Goal: Transaction & Acquisition: Purchase product/service

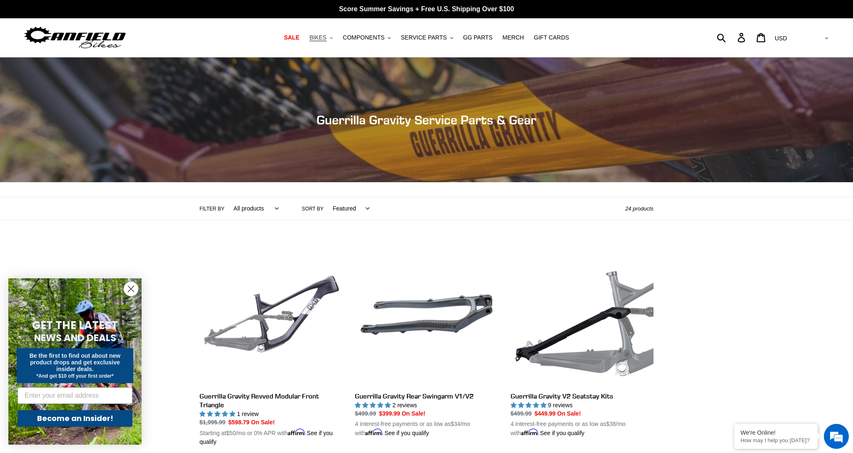
scroll to position [0, 0]
click at [333, 39] on icon ".cls-1{fill:#231f20}" at bounding box center [331, 37] width 3 height 3
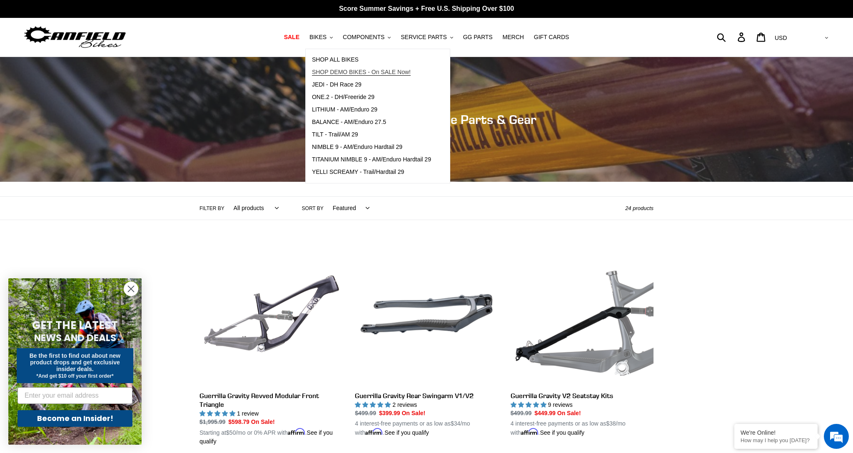
click at [362, 74] on span "SHOP DEMO BIKES - On SALE Now!" at bounding box center [361, 72] width 99 height 7
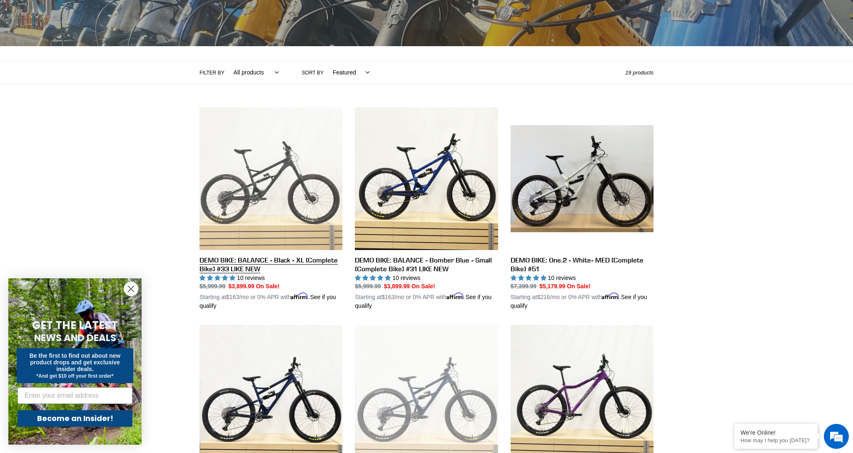
scroll to position [138, 0]
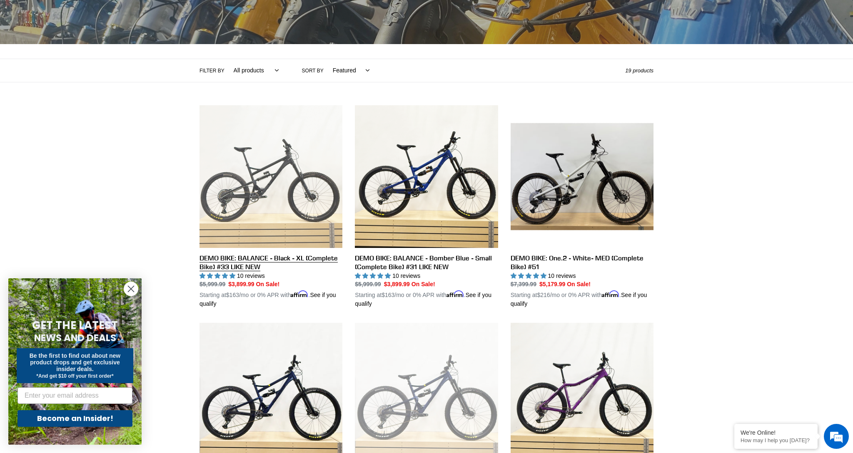
click at [262, 231] on link "DEMO BIKE: BALANCE - Black - XL (Complete Bike) #33 LIKE NEW" at bounding box center [270, 207] width 143 height 204
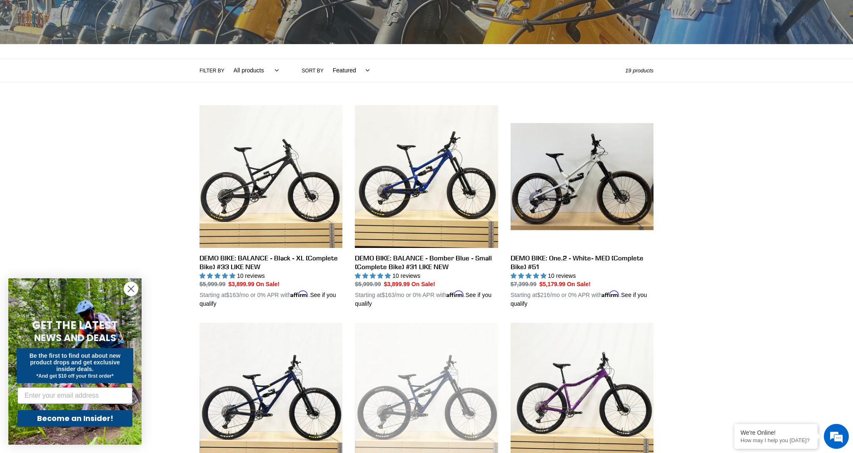
scroll to position [138, 0]
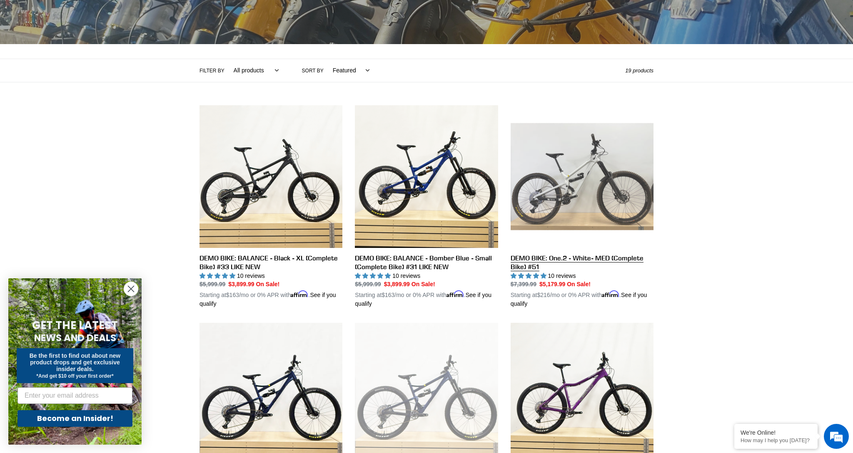
click at [564, 178] on link "DEMO BIKE: One.2 - White- MED (Complete Bike) #51" at bounding box center [581, 207] width 143 height 204
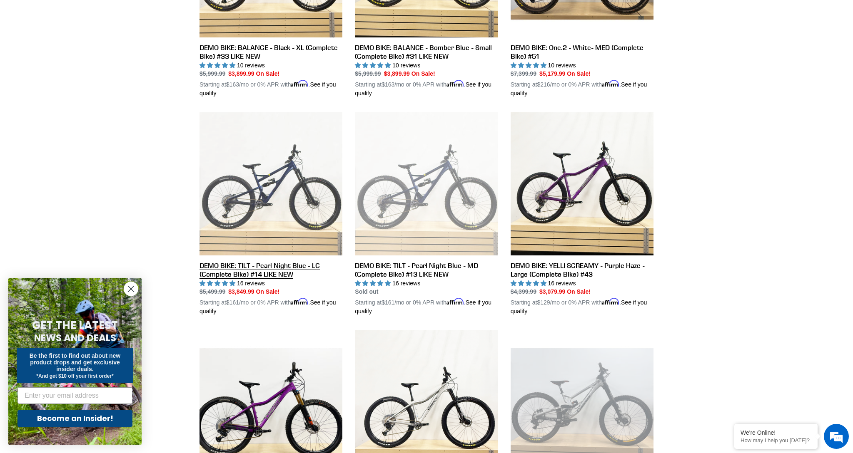
scroll to position [351, 0]
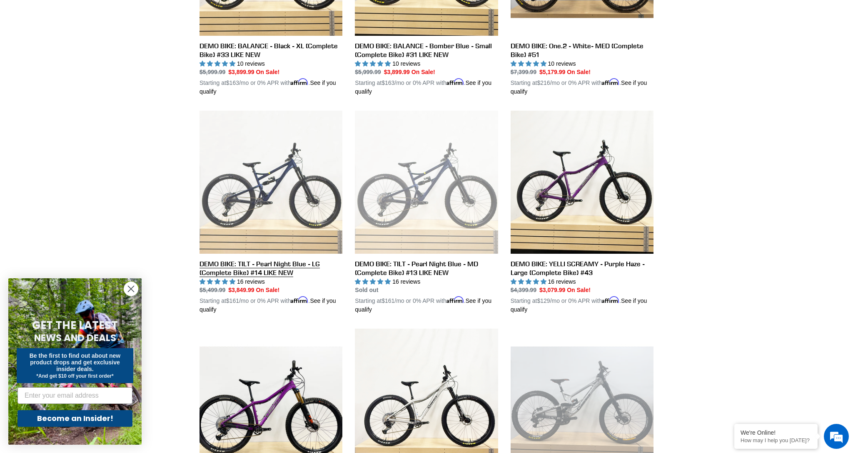
click at [256, 194] on link "DEMO BIKE: TILT - Pearl Night Blue - LG (Complete Bike) #14 LIKE NEW" at bounding box center [270, 213] width 143 height 204
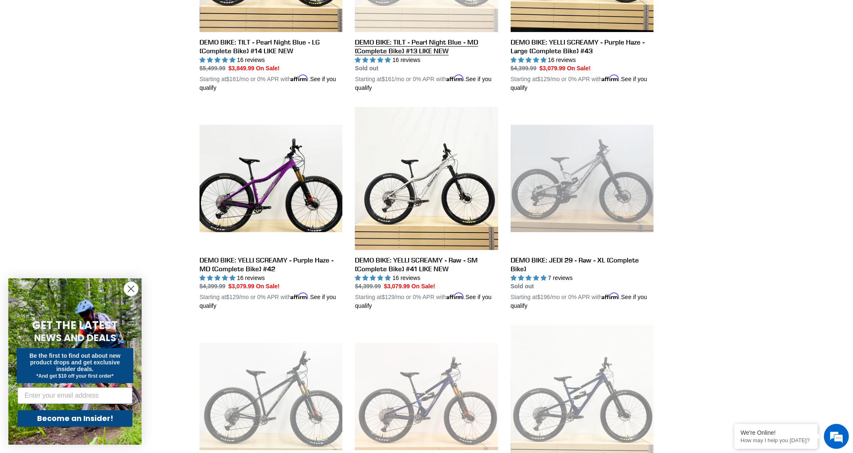
scroll to position [573, 0]
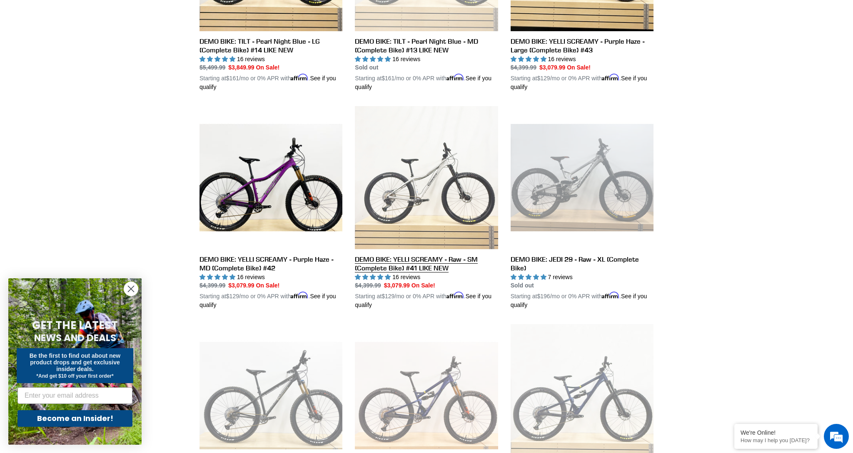
click at [426, 167] on link "DEMO BIKE: YELLI SCREAMY - Raw - SM (Complete Bike) #41 LIKE NEW" at bounding box center [426, 208] width 143 height 204
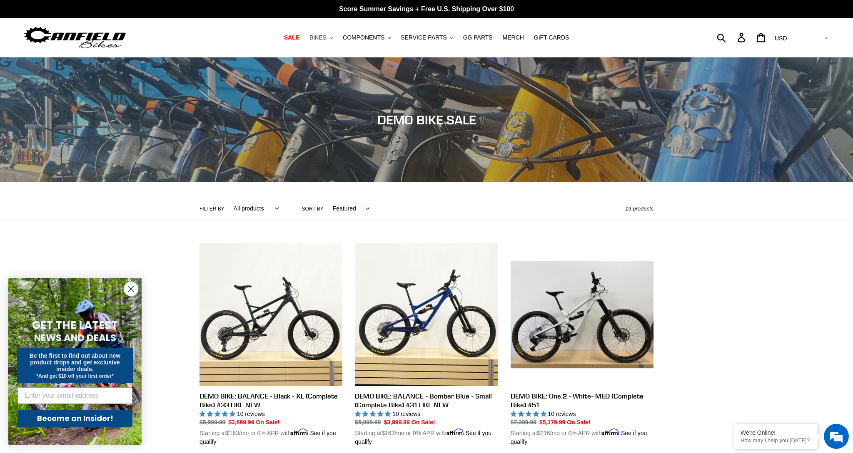
scroll to position [1, 0]
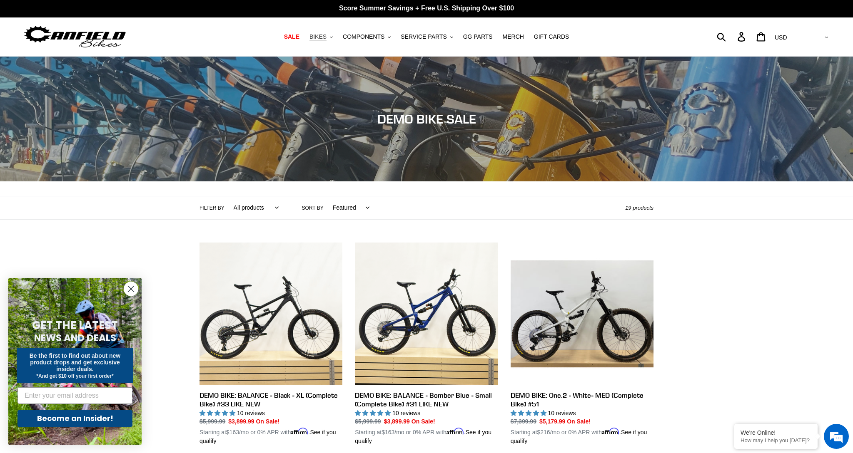
click at [330, 38] on button "BIKES .cls-1{fill:#231f20}" at bounding box center [321, 36] width 32 height 11
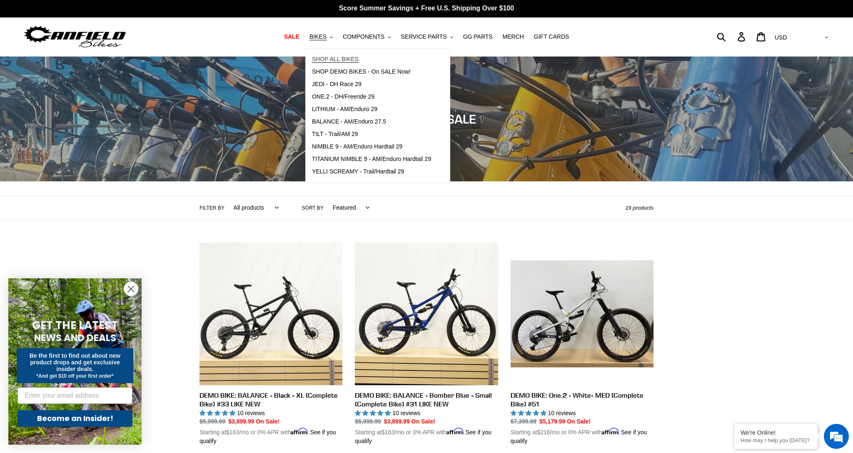
click at [363, 59] on link "SHOP ALL BIKES" at bounding box center [372, 59] width 132 height 12
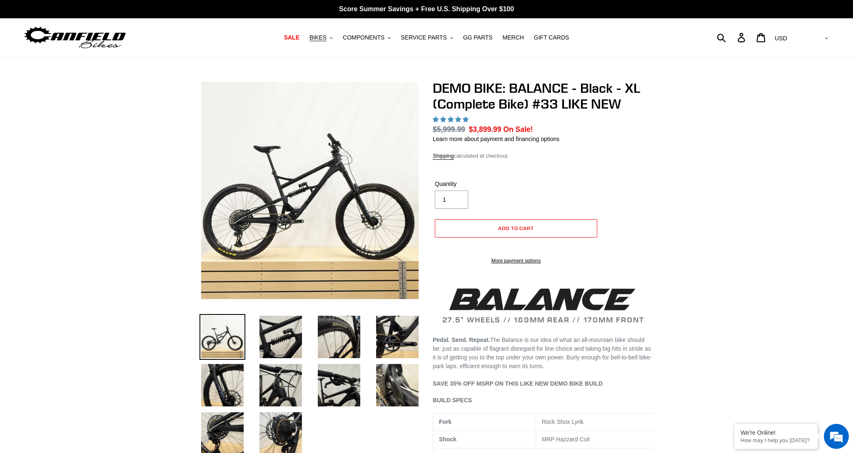
select select "highest-rating"
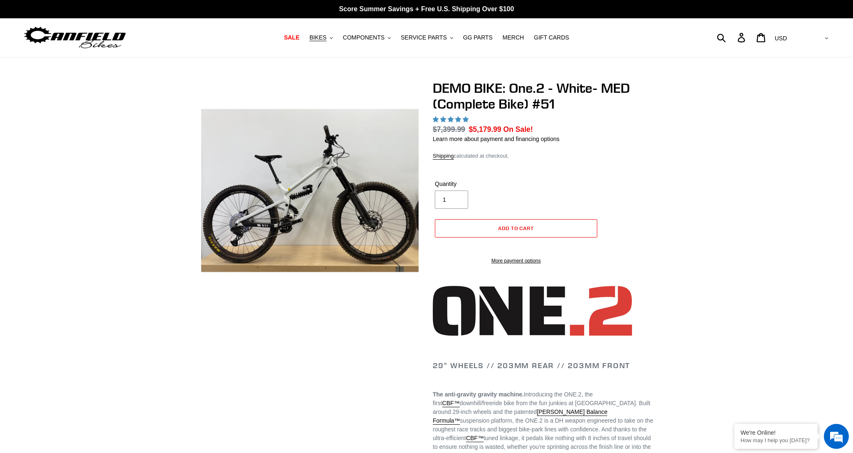
select select "highest-rating"
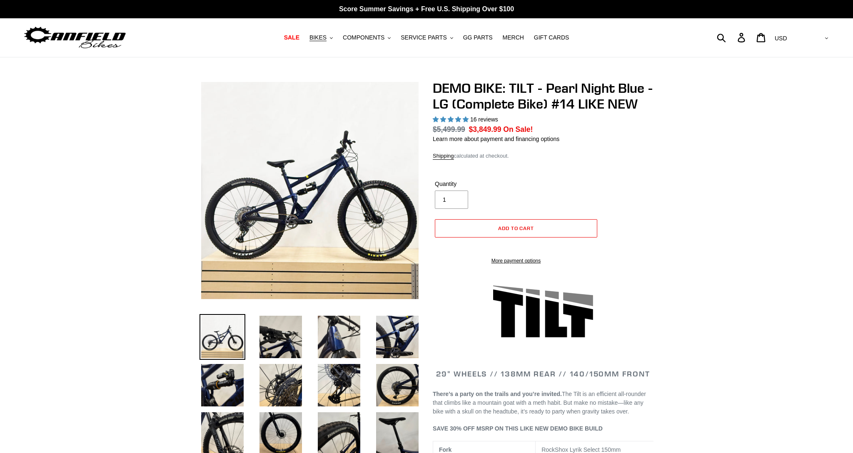
select select "highest-rating"
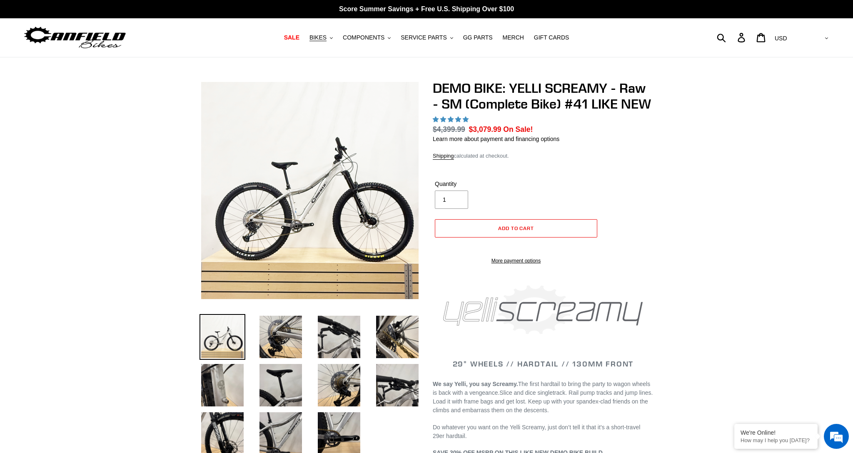
select select "highest-rating"
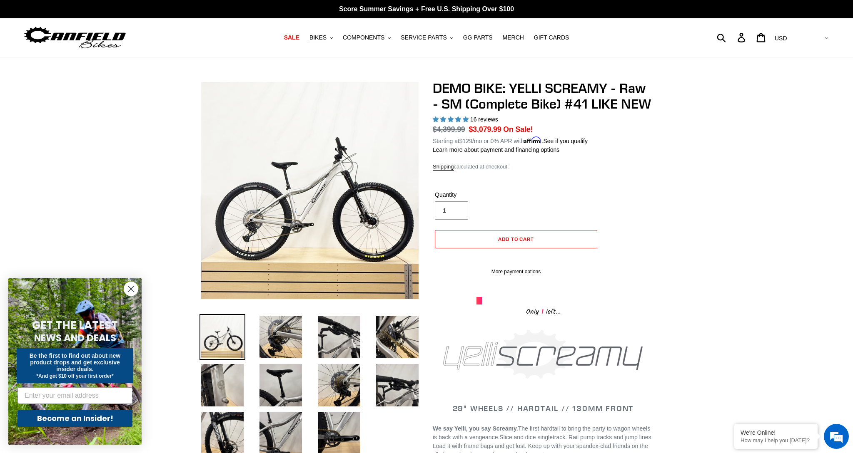
click at [136, 291] on circle "Close dialog" at bounding box center [131, 289] width 14 height 14
